Goal: Task Accomplishment & Management: Use online tool/utility

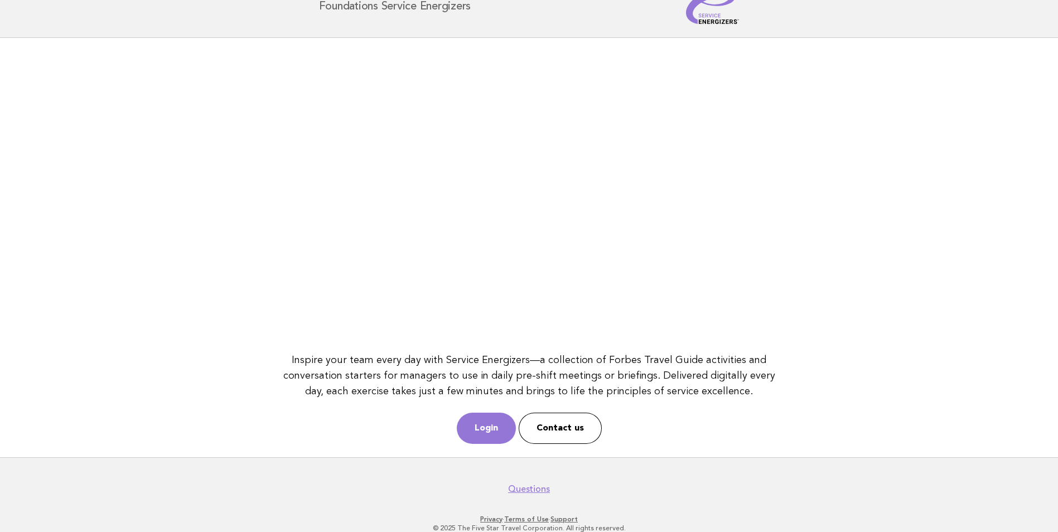
scroll to position [50, 0]
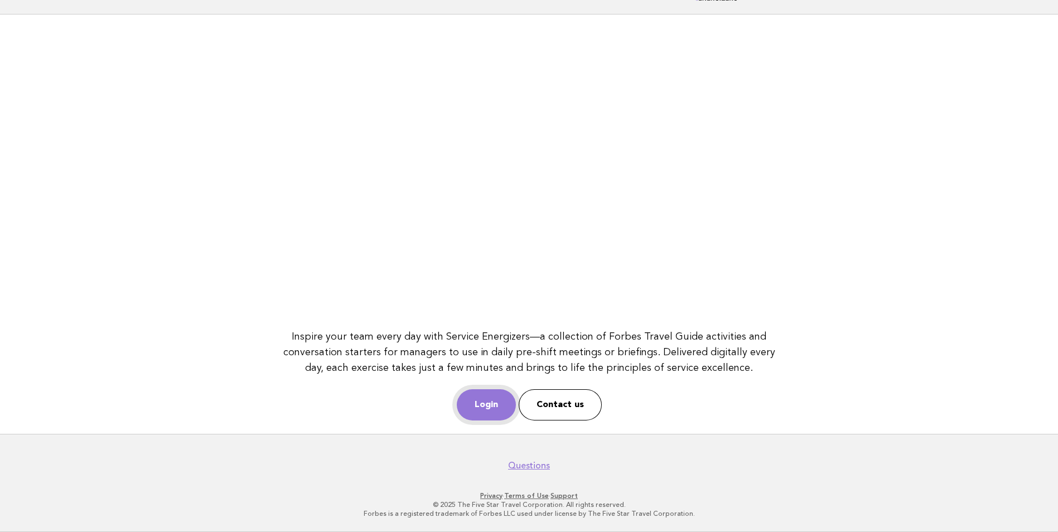
click at [491, 402] on link "Login" at bounding box center [486, 404] width 59 height 31
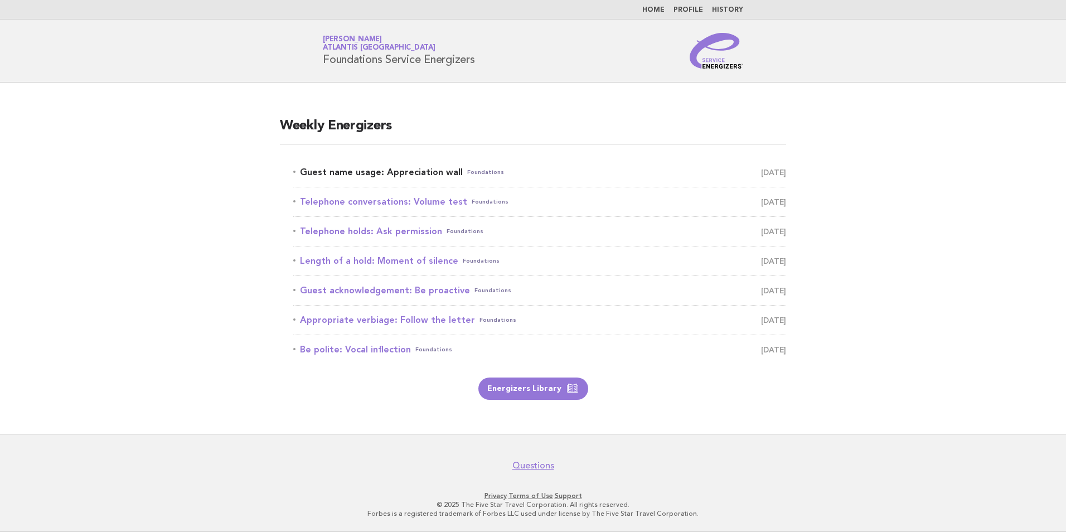
click at [393, 167] on link "Guest name usage: Appreciation wall Foundations August 18" at bounding box center [539, 173] width 493 height 16
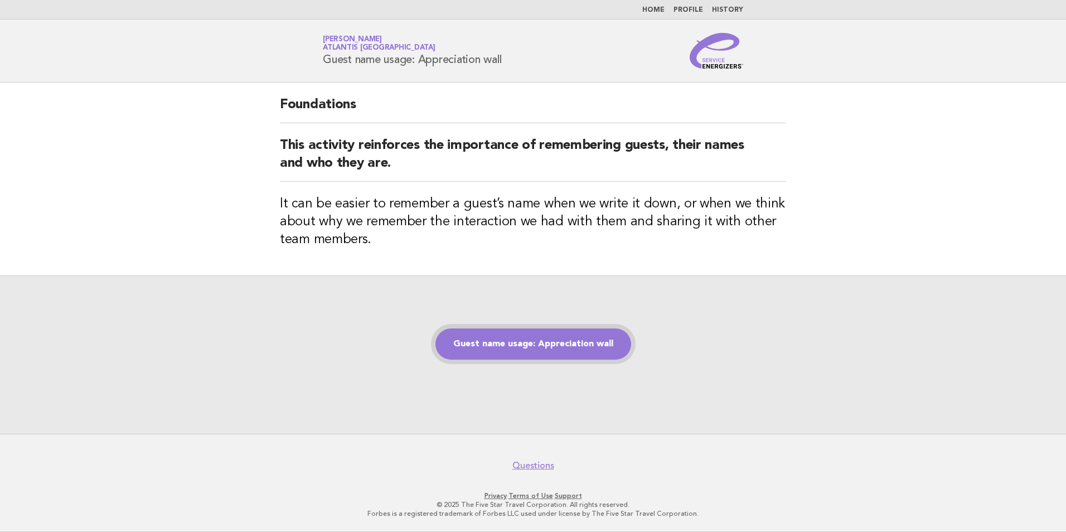
click at [549, 344] on link "Guest name usage: Appreciation wall" at bounding box center [534, 343] width 196 height 31
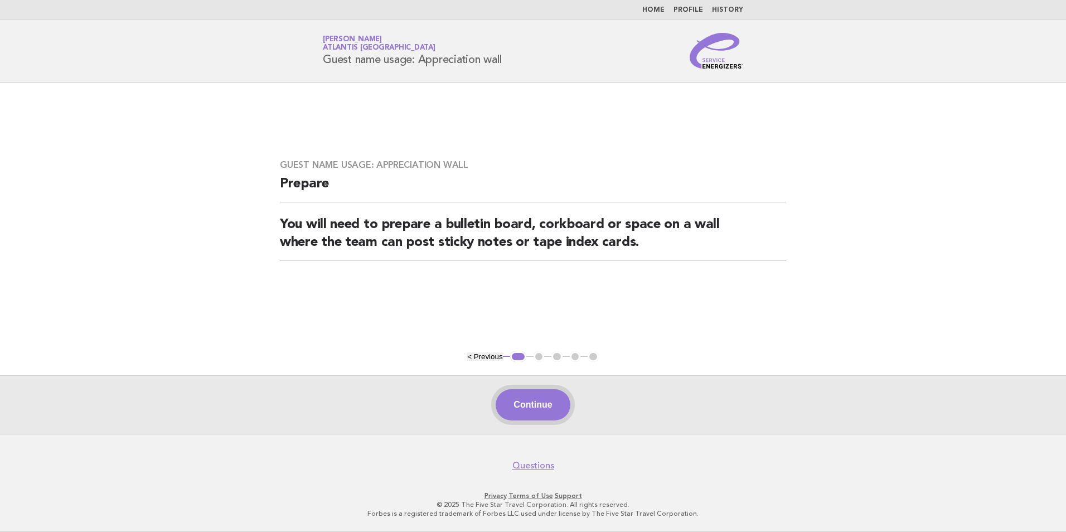
click at [542, 404] on button "Continue" at bounding box center [533, 404] width 74 height 31
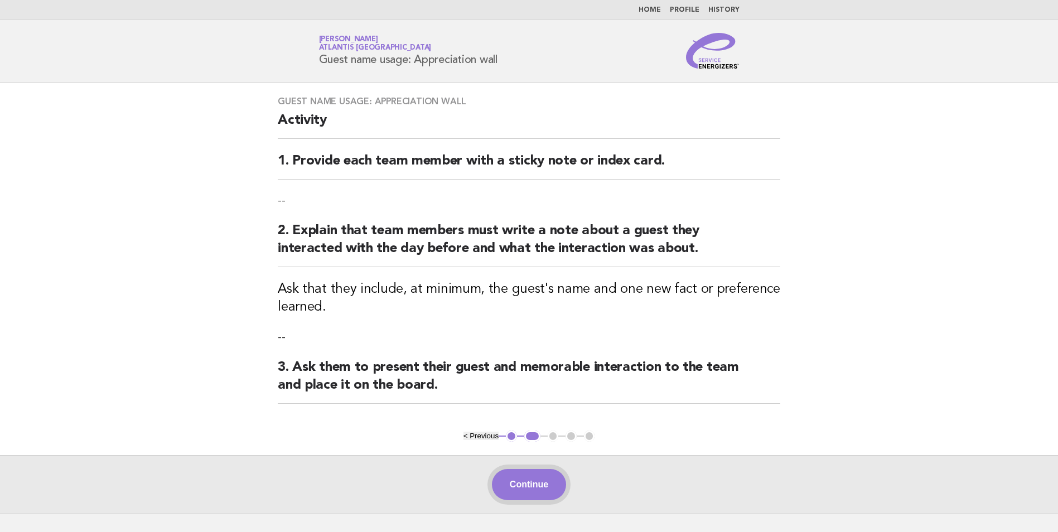
click at [538, 479] on button "Continue" at bounding box center [529, 484] width 74 height 31
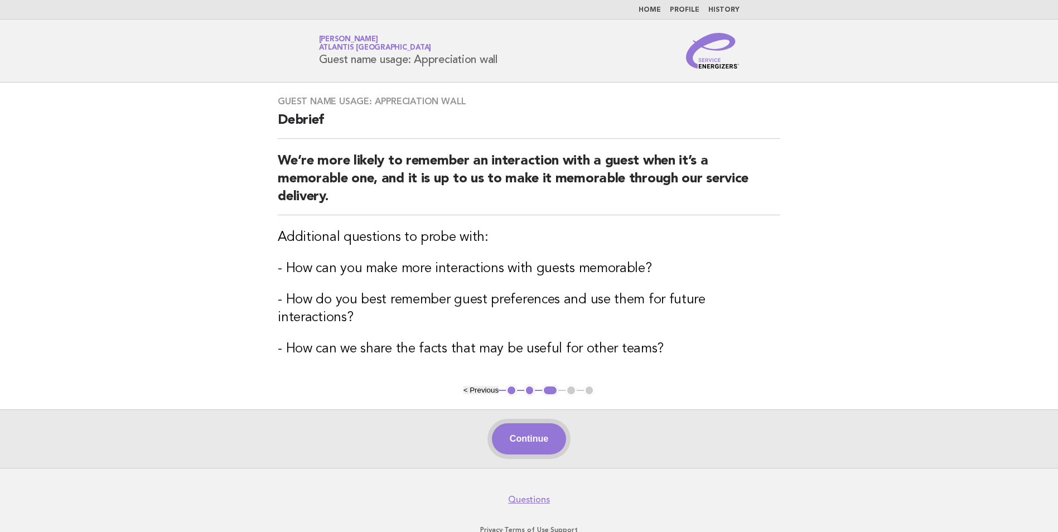
click at [532, 423] on button "Continue" at bounding box center [529, 438] width 74 height 31
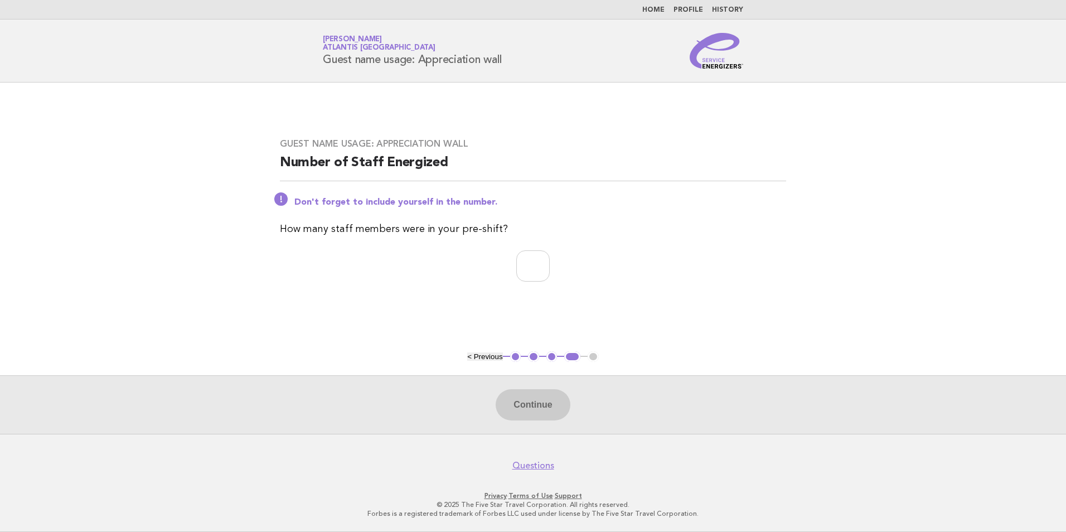
click at [542, 402] on div "Continue" at bounding box center [533, 404] width 1066 height 59
drag, startPoint x: 651, startPoint y: 257, endPoint x: 644, endPoint y: 257, distance: 7.3
click at [647, 257] on p at bounding box center [533, 265] width 506 height 31
click at [632, 264] on p at bounding box center [533, 265] width 506 height 31
type input "*"
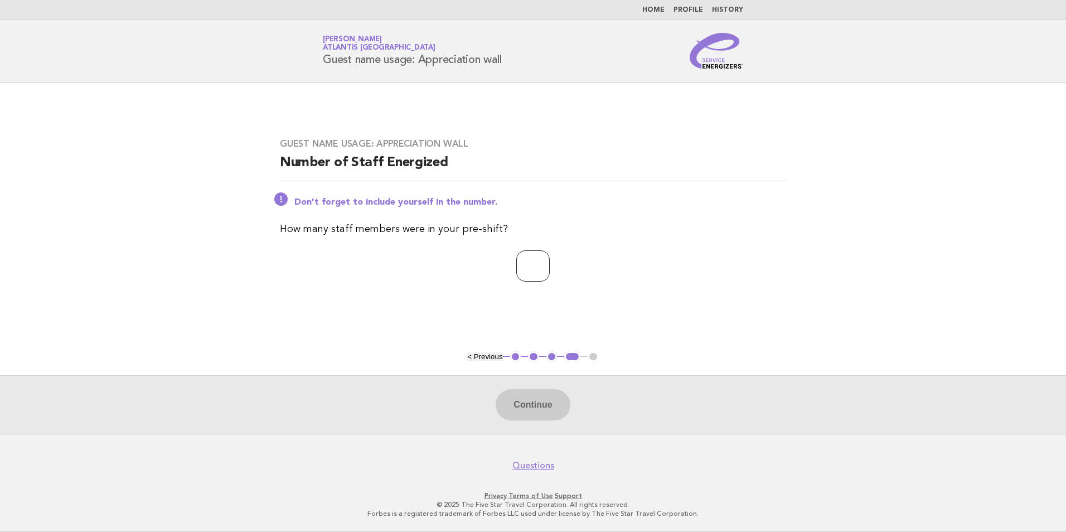
click at [550, 269] on input "*" at bounding box center [532, 265] width 33 height 31
click at [593, 277] on p "*" at bounding box center [533, 265] width 506 height 31
click at [607, 275] on p "*" at bounding box center [533, 265] width 506 height 31
click at [599, 277] on p "*" at bounding box center [533, 265] width 506 height 31
drag, startPoint x: 599, startPoint y: 277, endPoint x: 605, endPoint y: 275, distance: 6.2
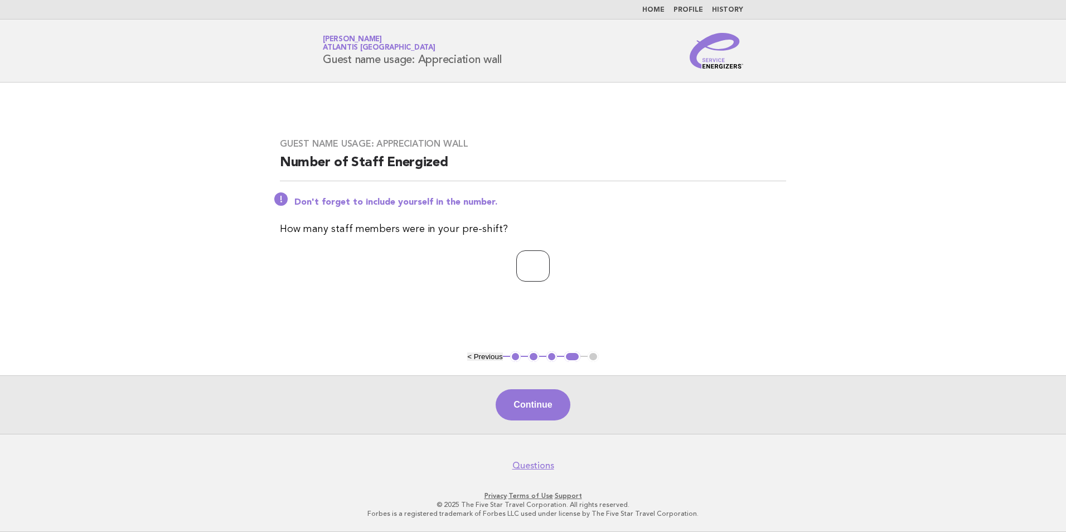
click at [605, 275] on p "*" at bounding box center [533, 265] width 506 height 31
click at [688, 320] on main "Guest name usage: Appreciation wall Number of Staff Energized Don't forget to i…" at bounding box center [533, 258] width 1066 height 351
click at [665, 306] on div "Guest name usage: Appreciation wall Number of Staff Energized Don't forget to i…" at bounding box center [533, 216] width 533 height 183
